Goal: Ask a question

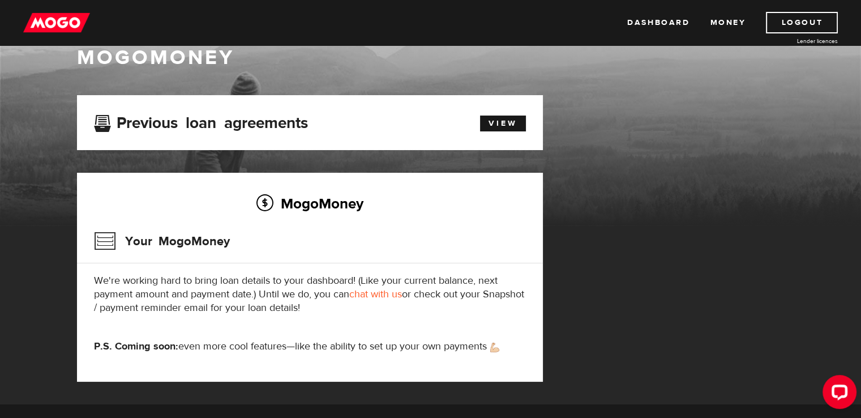
scroll to position [57, 0]
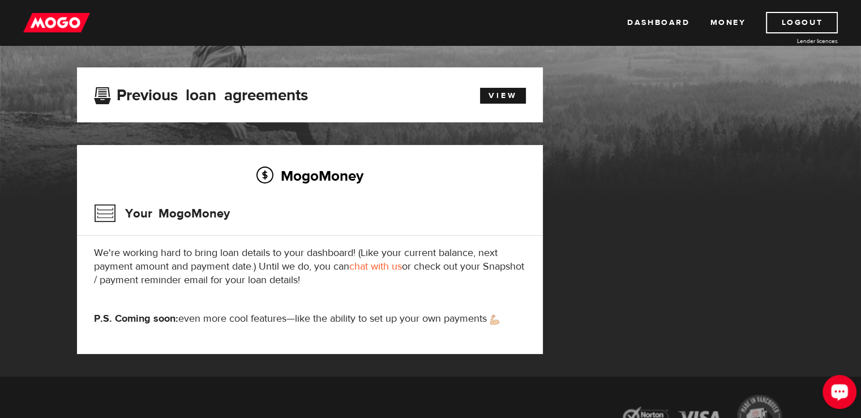
click at [845, 390] on div "Open LiveChat chat widget" at bounding box center [839, 391] width 19 height 19
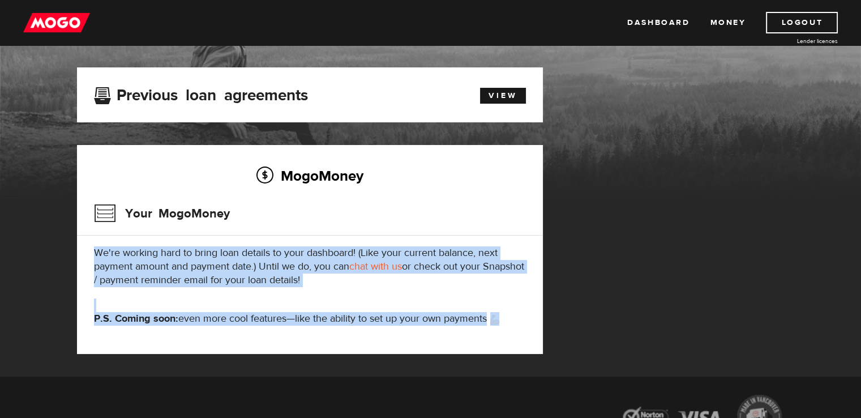
drag, startPoint x: 512, startPoint y: 321, endPoint x: 97, endPoint y: 248, distance: 420.9
click at [78, 246] on div "MogoMoney Your MogoMoney We're working hard to bring loan details to your dashb…" at bounding box center [310, 249] width 466 height 209
click at [292, 272] on p "We're working hard to bring loan details to your dashboard! (Like your current …" at bounding box center [310, 266] width 432 height 41
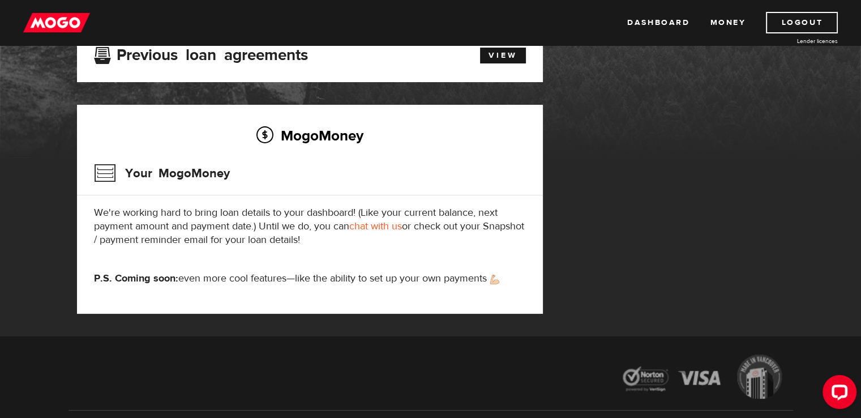
scroll to position [170, 0]
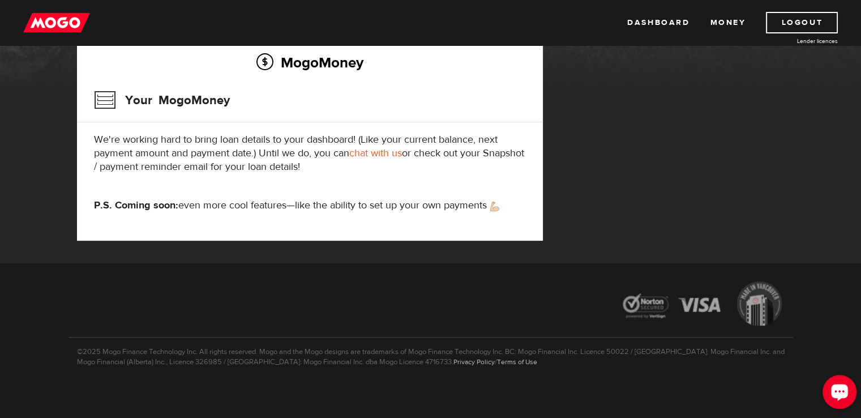
click at [834, 401] on icon "Open LiveChat chat widget" at bounding box center [839, 391] width 19 height 19
click at [840, 392] on icon "Open LiveChat chat widget" at bounding box center [840, 391] width 11 height 7
click at [379, 153] on link "chat with us" at bounding box center [375, 153] width 53 height 13
